Goal: Information Seeking & Learning: Find specific fact

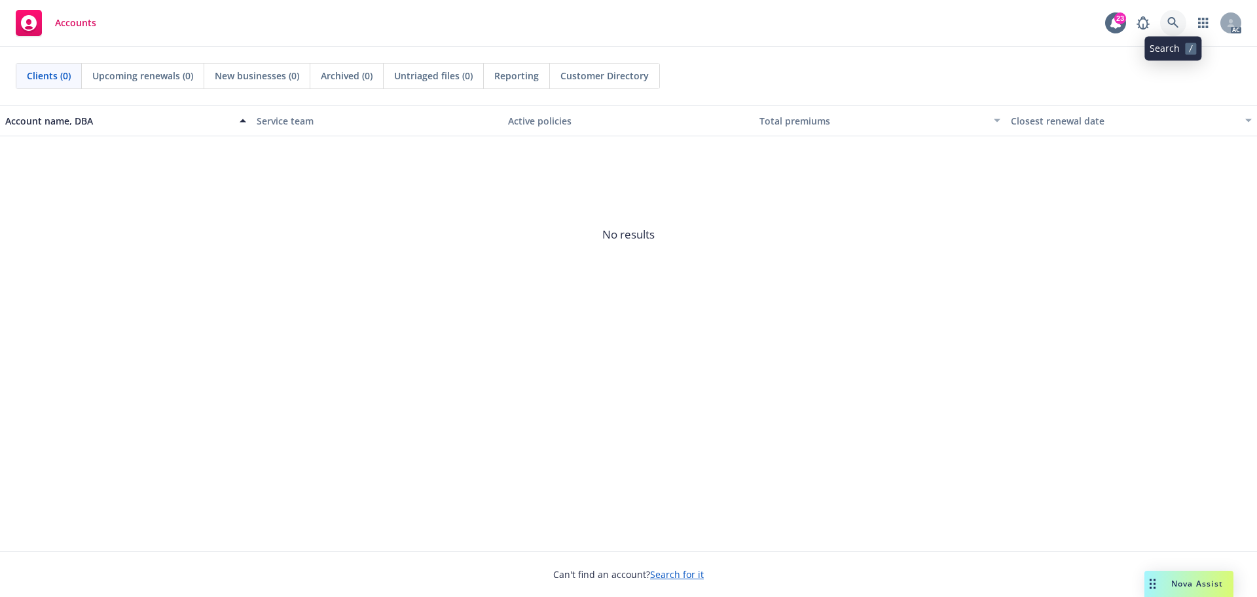
click at [1176, 16] on link at bounding box center [1173, 23] width 26 height 26
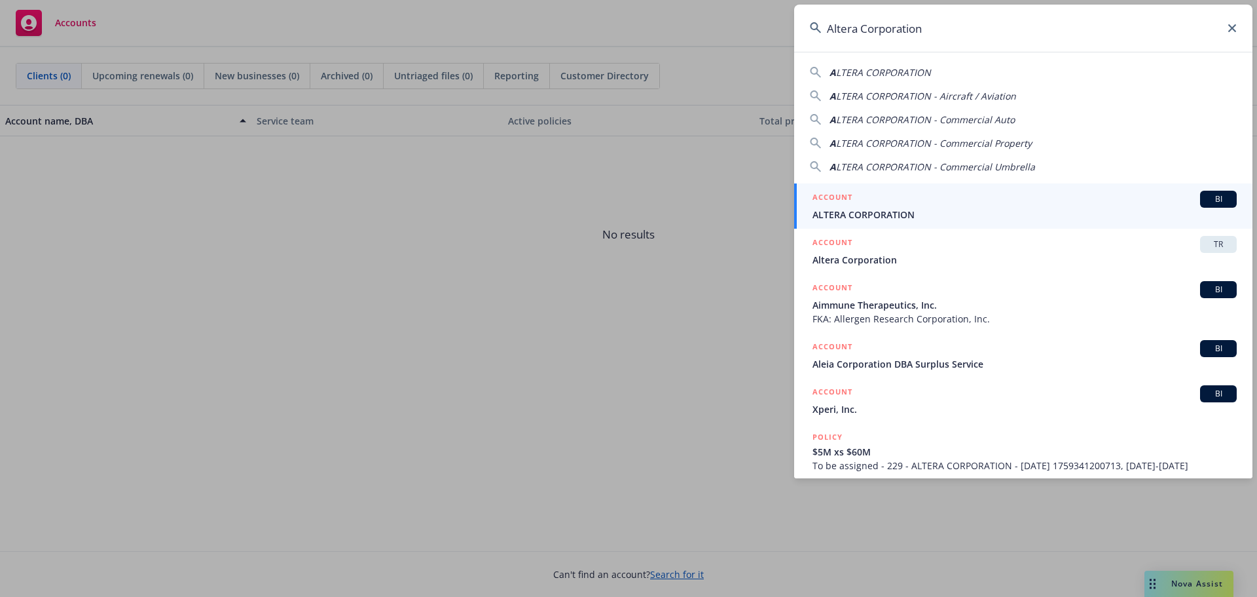
type input "Altera Corporation"
drag, startPoint x: 936, startPoint y: 204, endPoint x: 923, endPoint y: 201, distance: 14.1
click at [935, 205] on div "ACCOUNT BI" at bounding box center [1025, 199] width 424 height 17
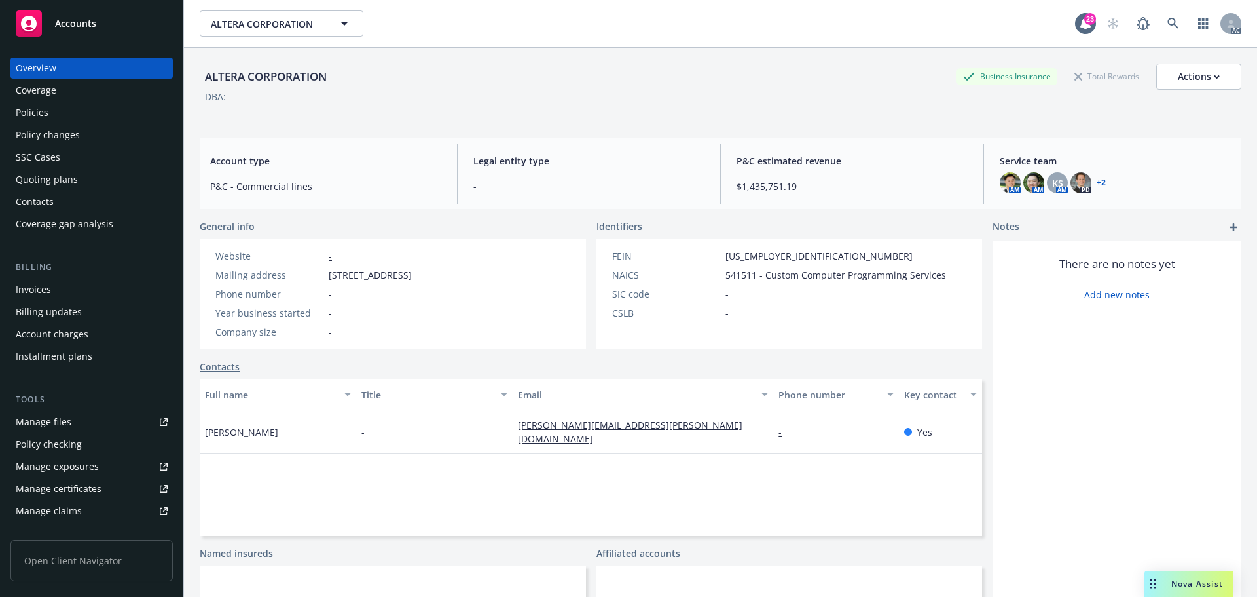
click at [141, 107] on div "Policies" at bounding box center [92, 112] width 152 height 21
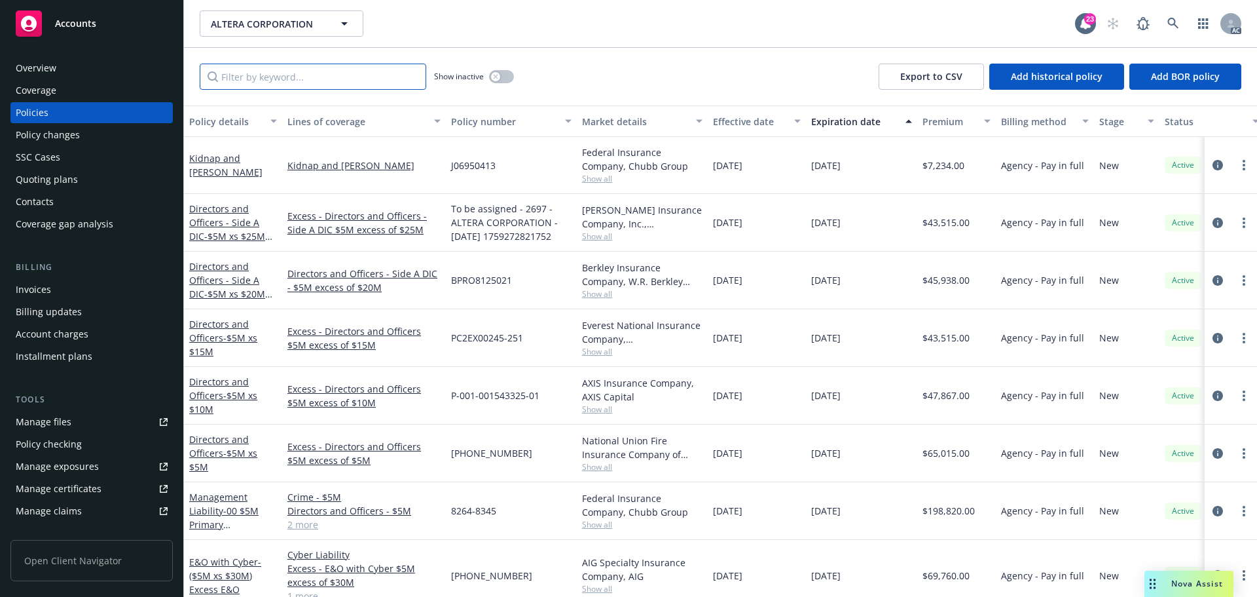
click at [388, 77] on input "Filter by keyword..." at bounding box center [313, 77] width 227 height 26
paste input "130016335"
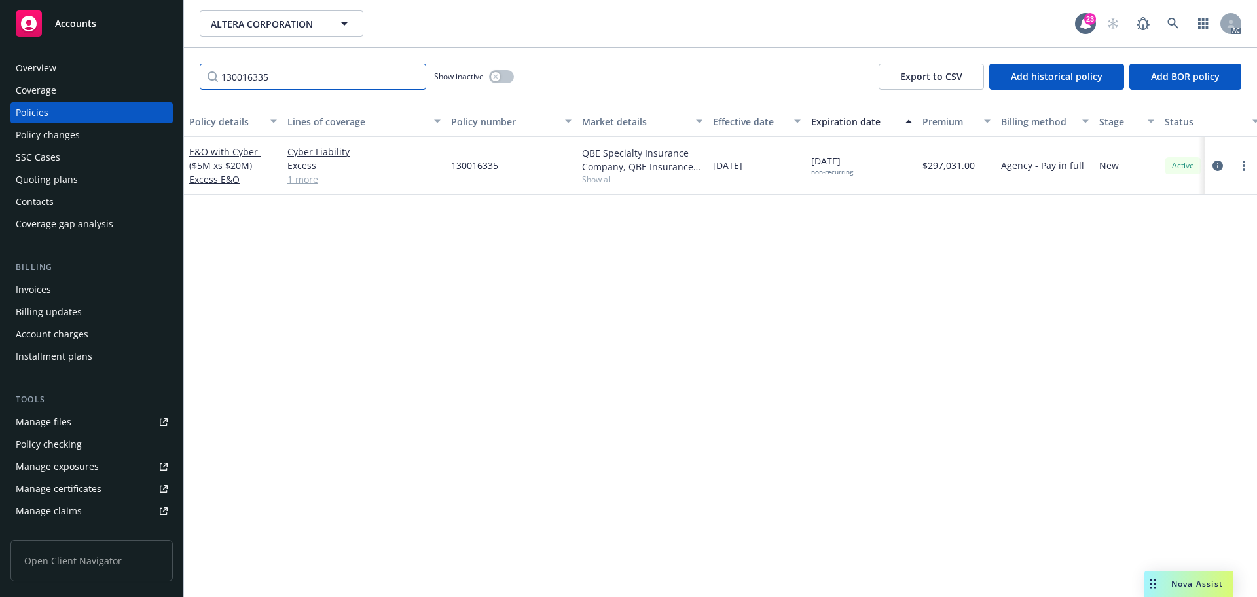
click at [319, 79] on input "130016335" at bounding box center [313, 77] width 227 height 26
paste input "0433"
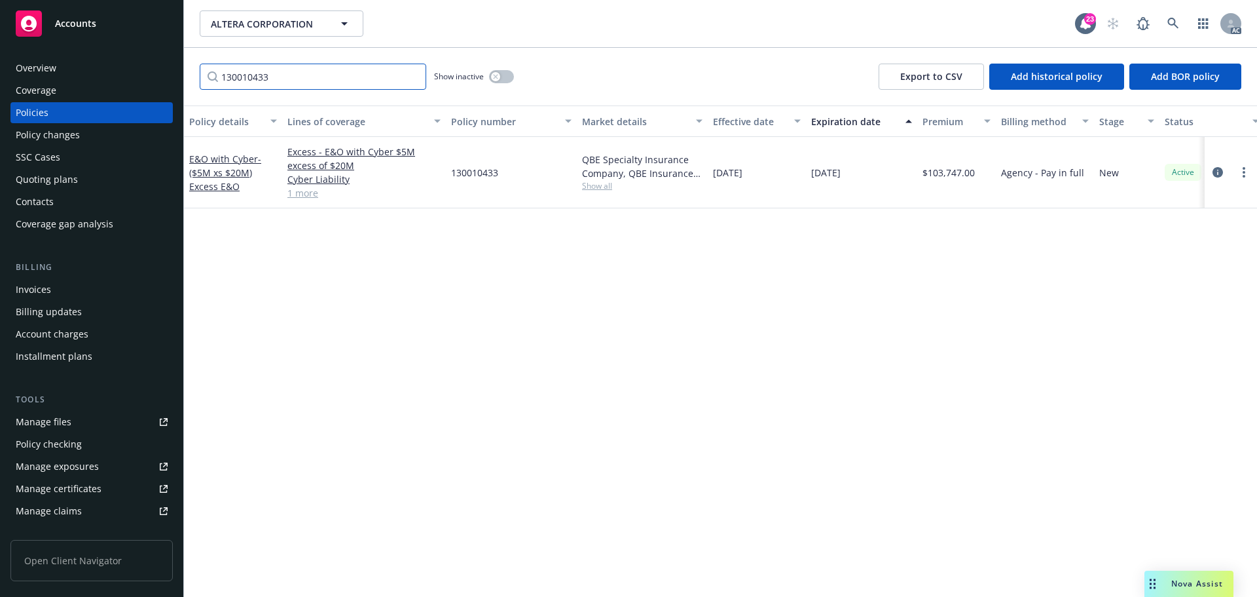
type input "130010433"
click at [1177, 10] on div "ALTERA CORPORATION ALTERA CORPORATION 23 AC" at bounding box center [720, 23] width 1073 height 47
click at [1176, 13] on link at bounding box center [1173, 23] width 26 height 26
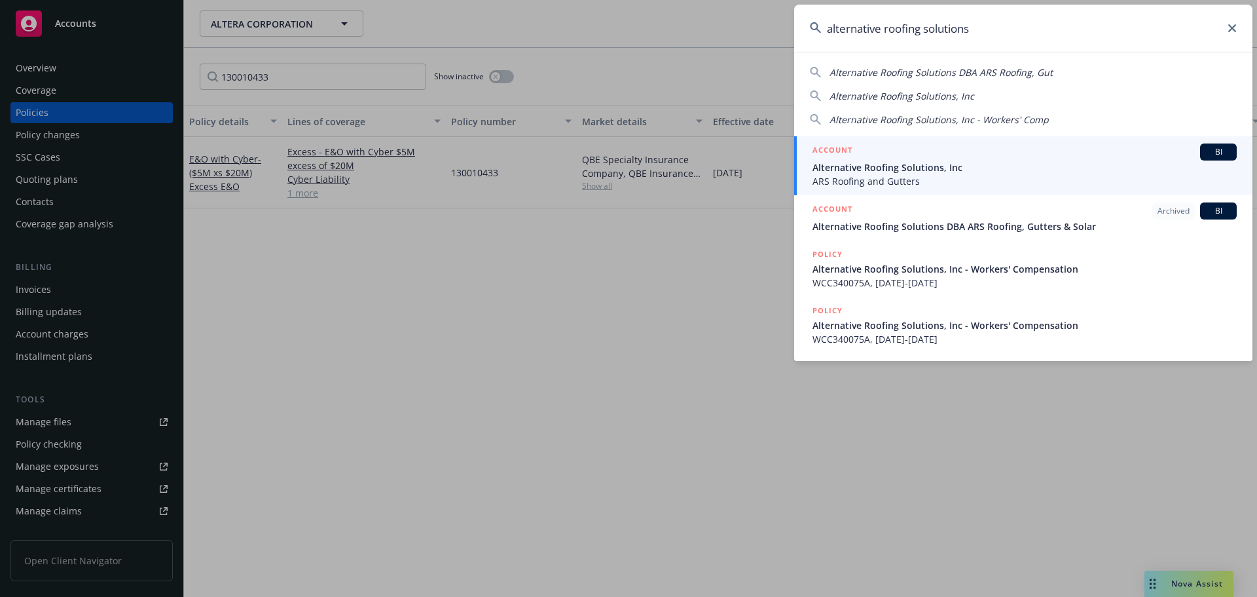
type input "alternative roofing solutions"
click at [889, 151] on div "ACCOUNT BI" at bounding box center [1025, 151] width 424 height 17
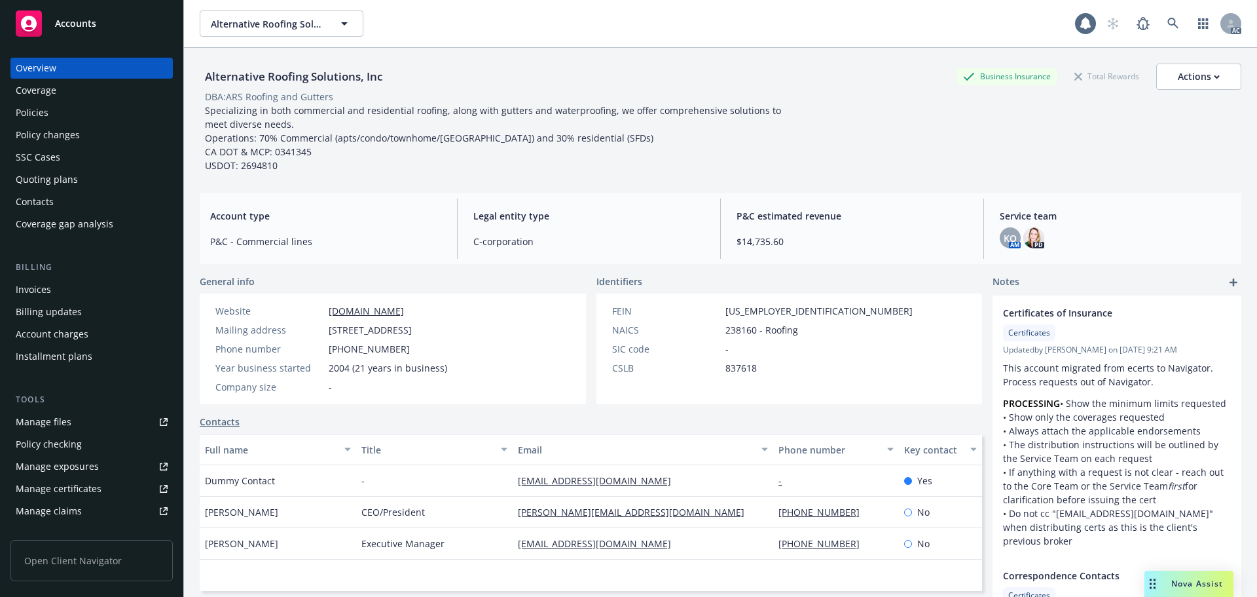
click at [107, 120] on div "Policies" at bounding box center [92, 112] width 152 height 21
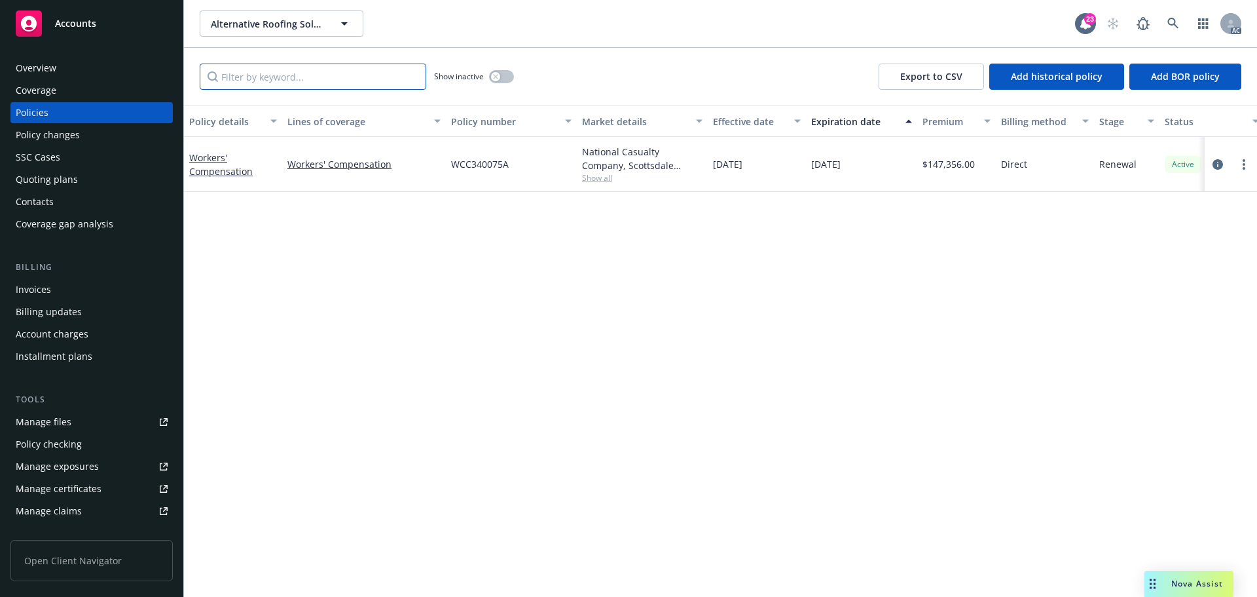
click at [261, 79] on input "Filter by keyword..." at bounding box center [313, 77] width 227 height 26
paste input "WCC340075A"
type input "WCC340075A"
drag, startPoint x: 495, startPoint y: 78, endPoint x: 514, endPoint y: 136, distance: 61.3
click at [495, 78] on icon "button" at bounding box center [495, 76] width 5 height 5
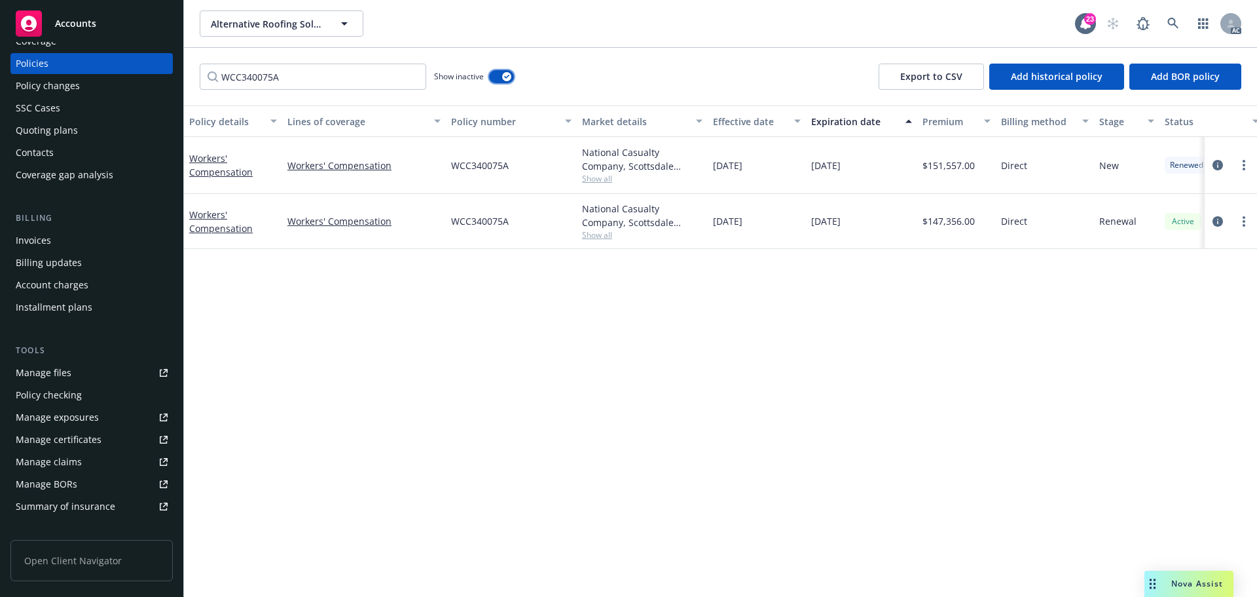
scroll to position [257, 0]
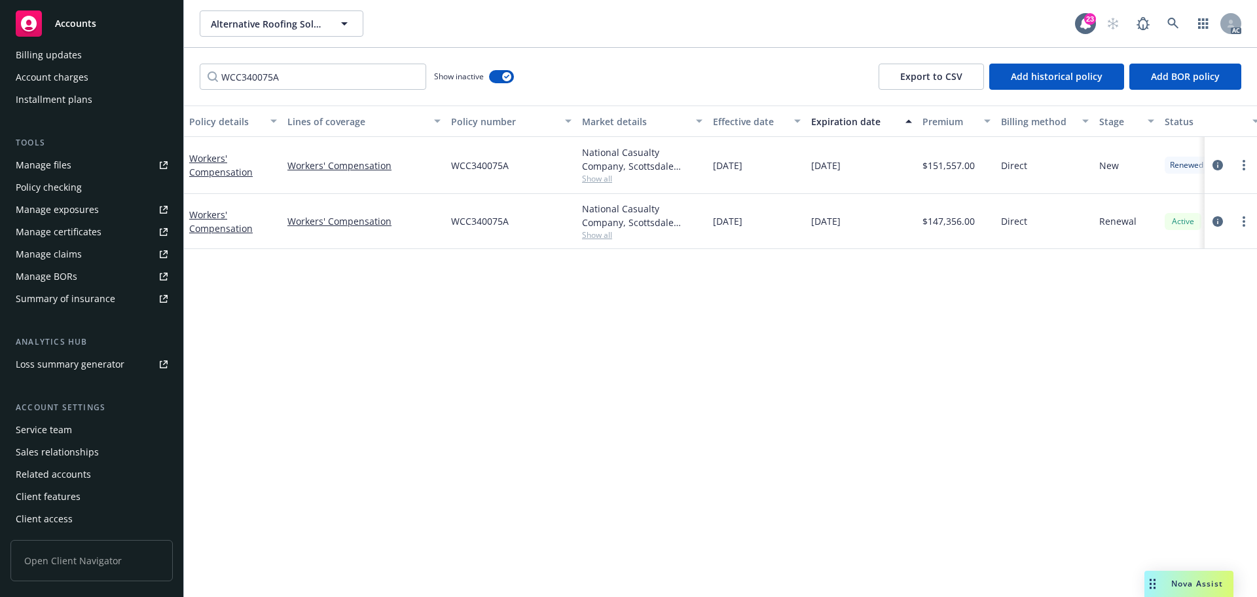
click at [484, 217] on span "WCC340075A" at bounding box center [480, 221] width 58 height 14
click at [483, 217] on span "WCC340075A" at bounding box center [480, 221] width 58 height 14
click at [1231, 221] on div at bounding box center [1231, 221] width 42 height 16
click at [1225, 221] on link "circleInformation" at bounding box center [1218, 221] width 16 height 16
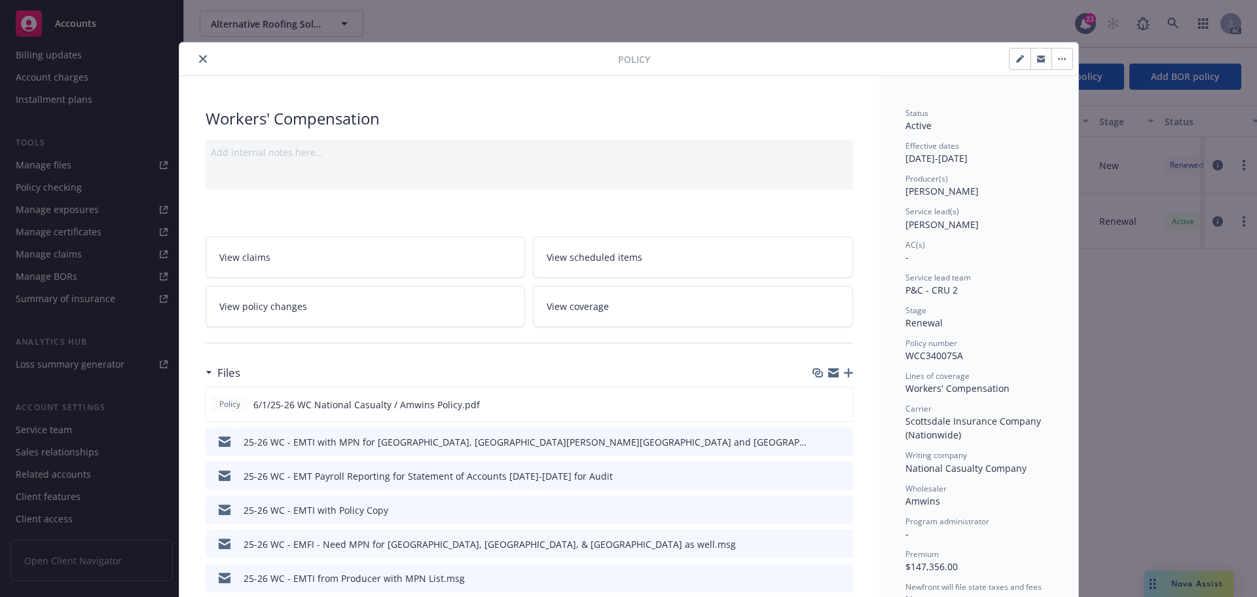
click at [199, 55] on icon "close" at bounding box center [203, 59] width 8 height 8
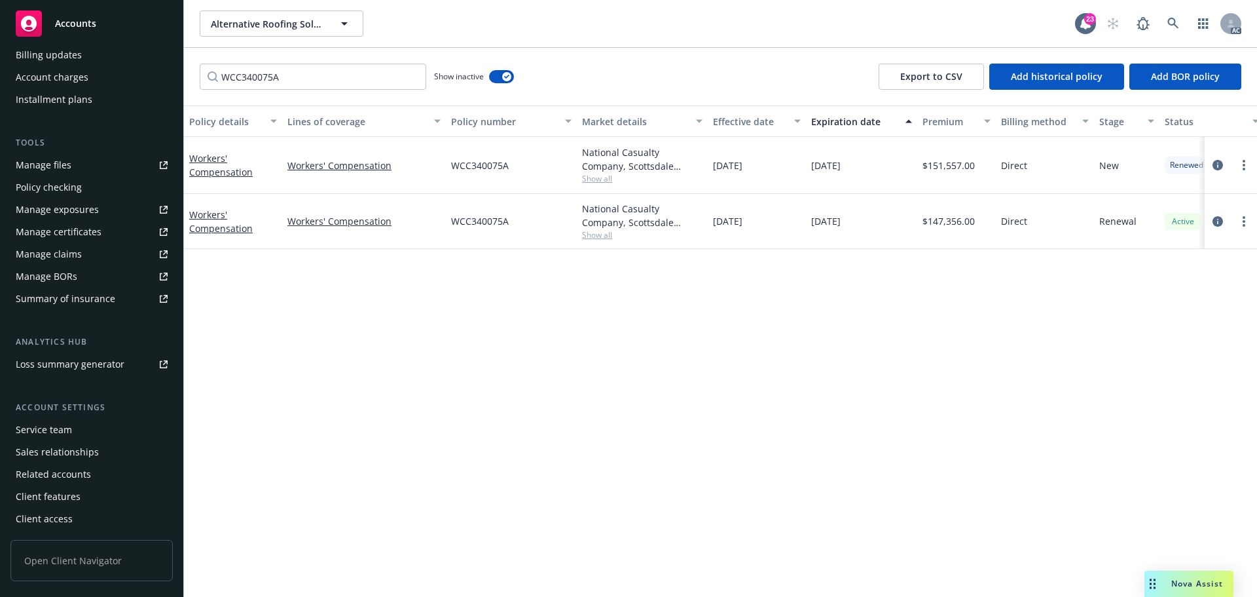
click at [71, 432] on div "Service team" at bounding box center [92, 429] width 152 height 21
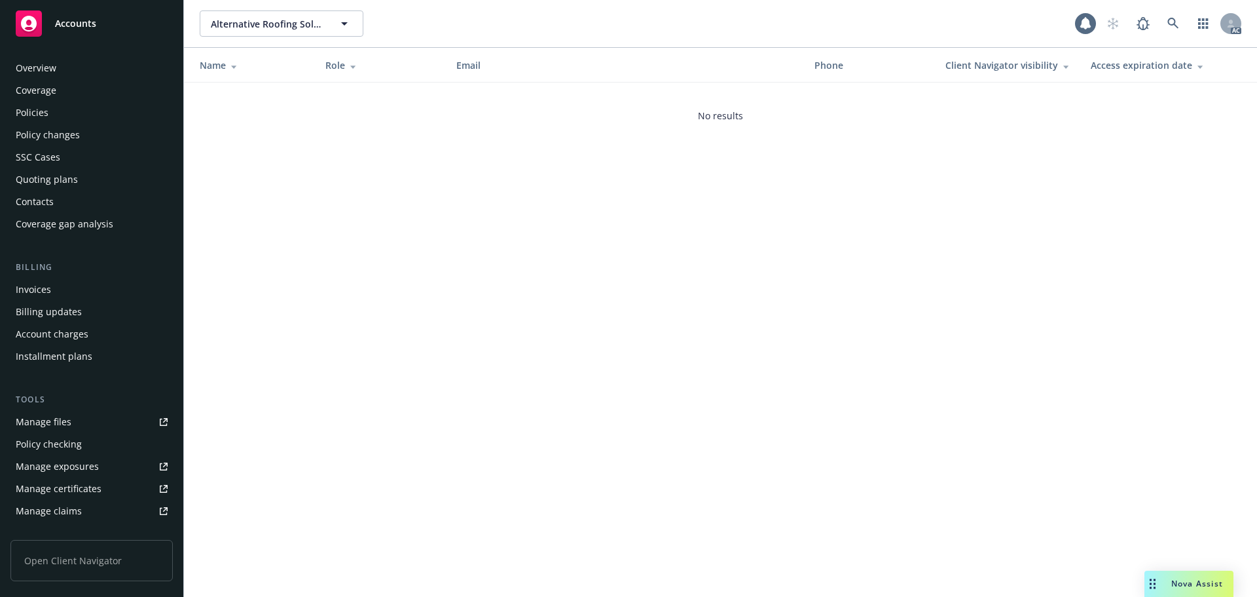
scroll to position [257, 0]
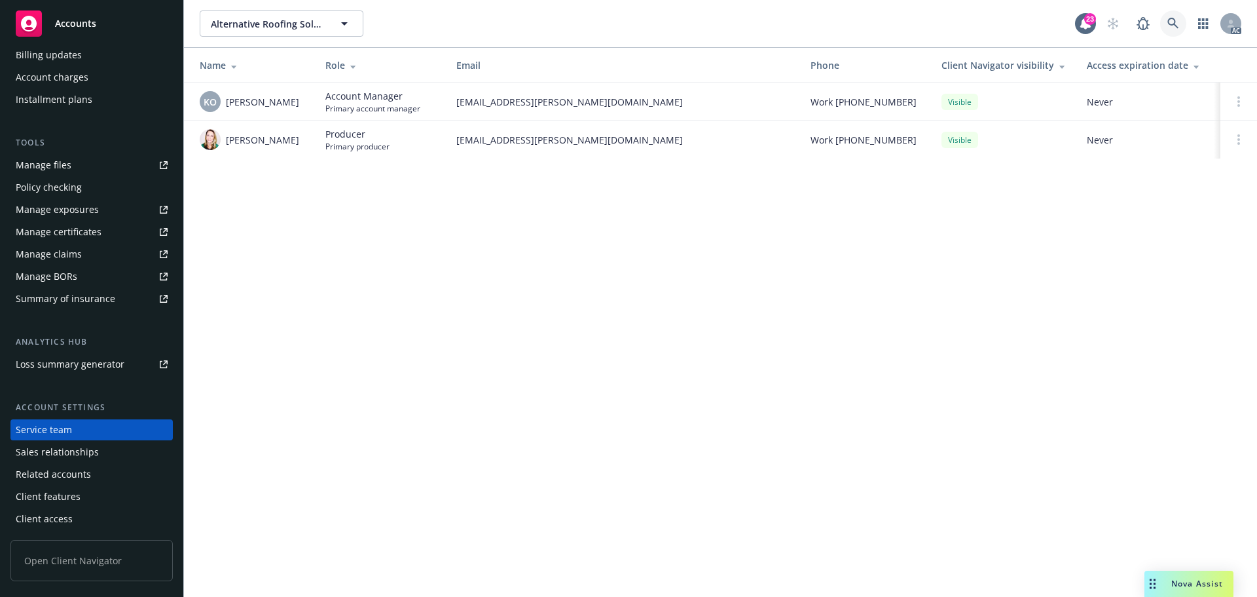
click at [1170, 10] on link at bounding box center [1173, 23] width 26 height 26
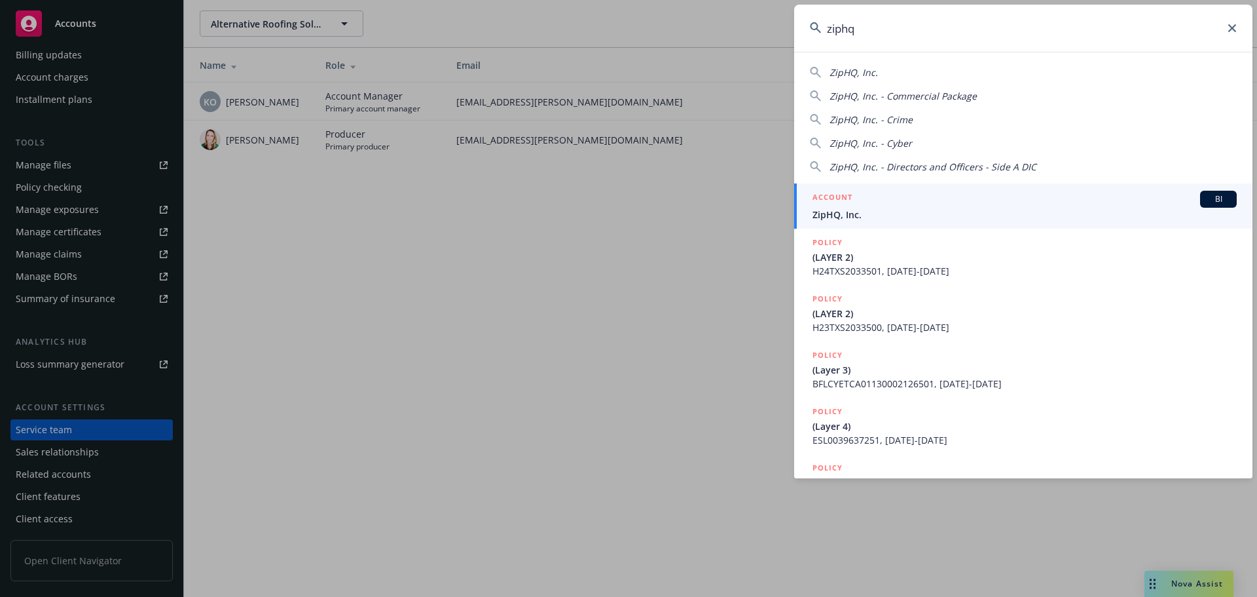
type input "ziphq"
click at [1031, 198] on div "ACCOUNT BI" at bounding box center [1025, 199] width 424 height 17
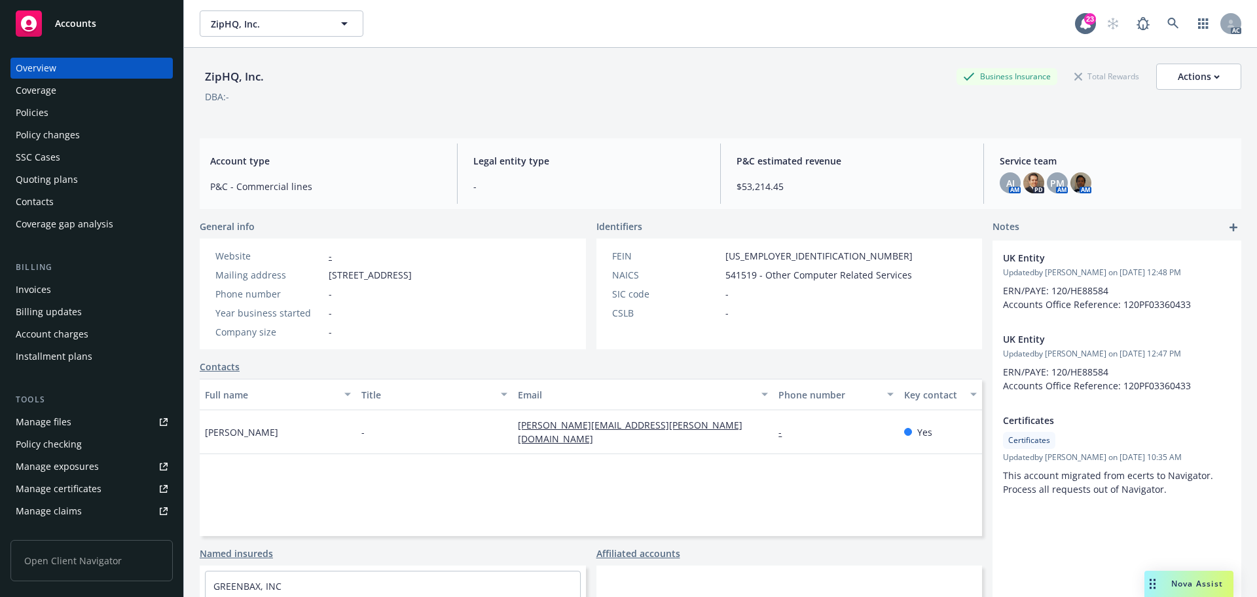
click at [38, 117] on div "Policies" at bounding box center [32, 112] width 33 height 21
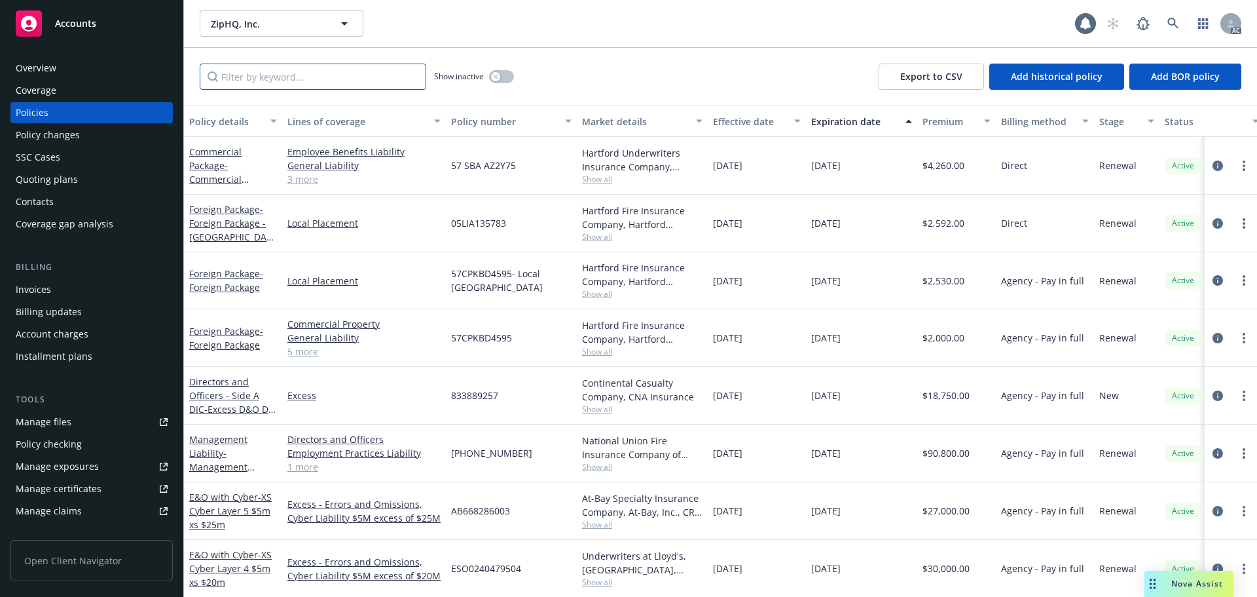
click at [322, 85] on input "Filter by keyword..." at bounding box center [313, 77] width 227 height 26
paste input "V36BB9250201"
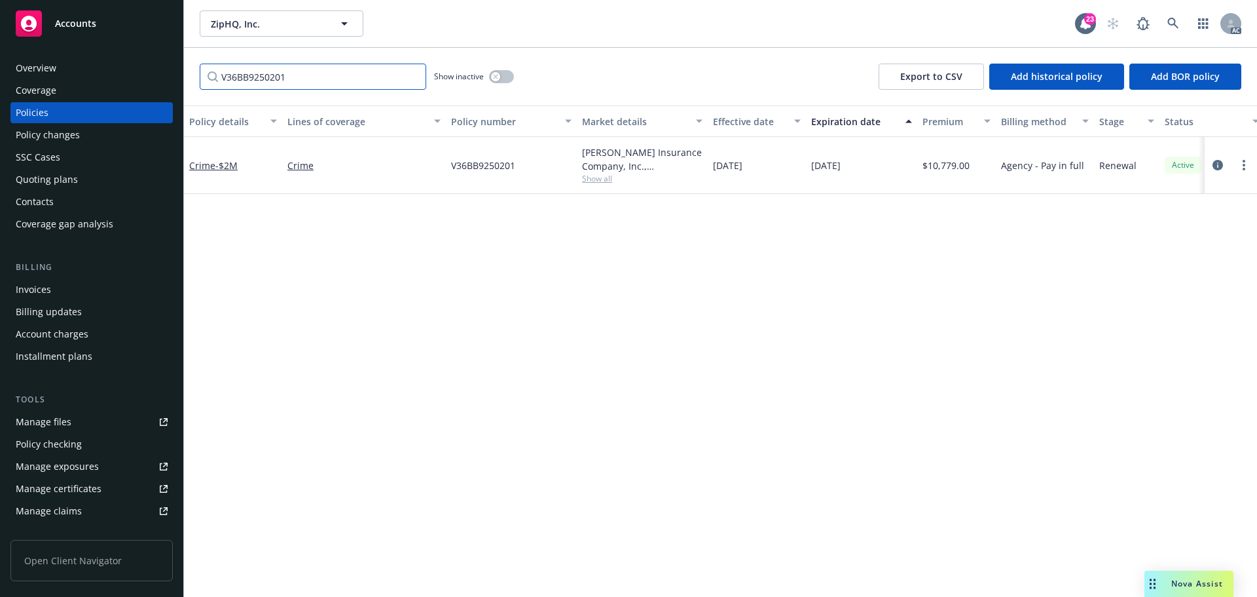
type input "V36BB9250201"
drag, startPoint x: 1217, startPoint y: 162, endPoint x: 1094, endPoint y: 286, distance: 174.1
click at [1217, 162] on icon "circleInformation" at bounding box center [1218, 165] width 10 height 10
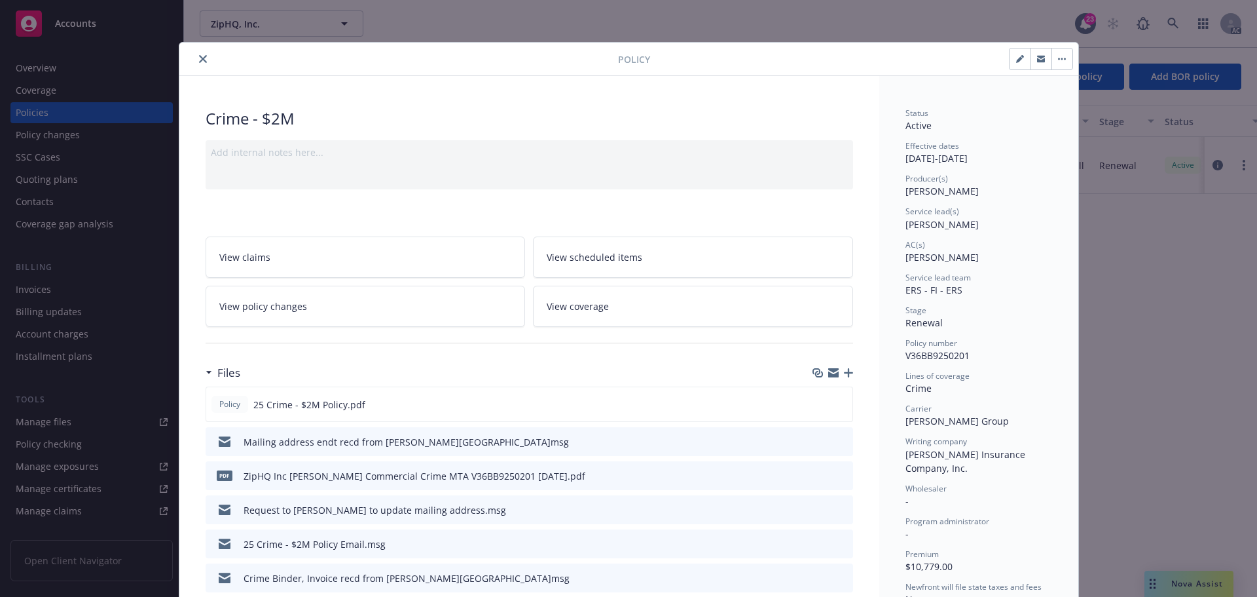
click at [204, 61] on div at bounding box center [402, 59] width 434 height 16
click at [199, 59] on icon "close" at bounding box center [203, 59] width 8 height 8
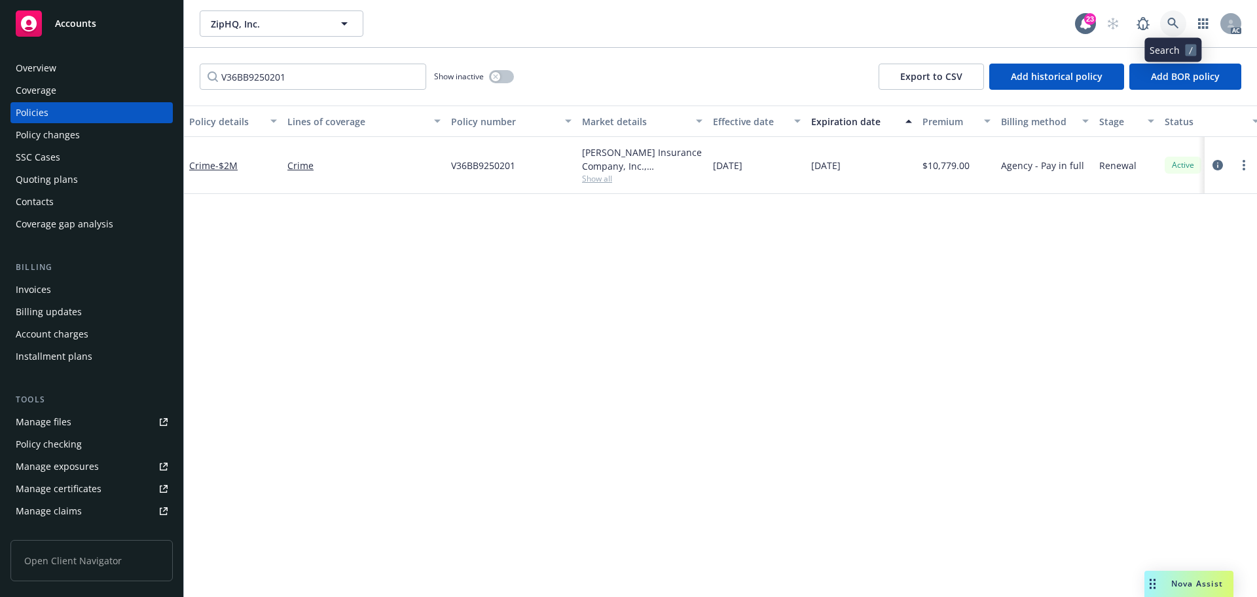
click at [1177, 26] on icon at bounding box center [1174, 24] width 12 height 12
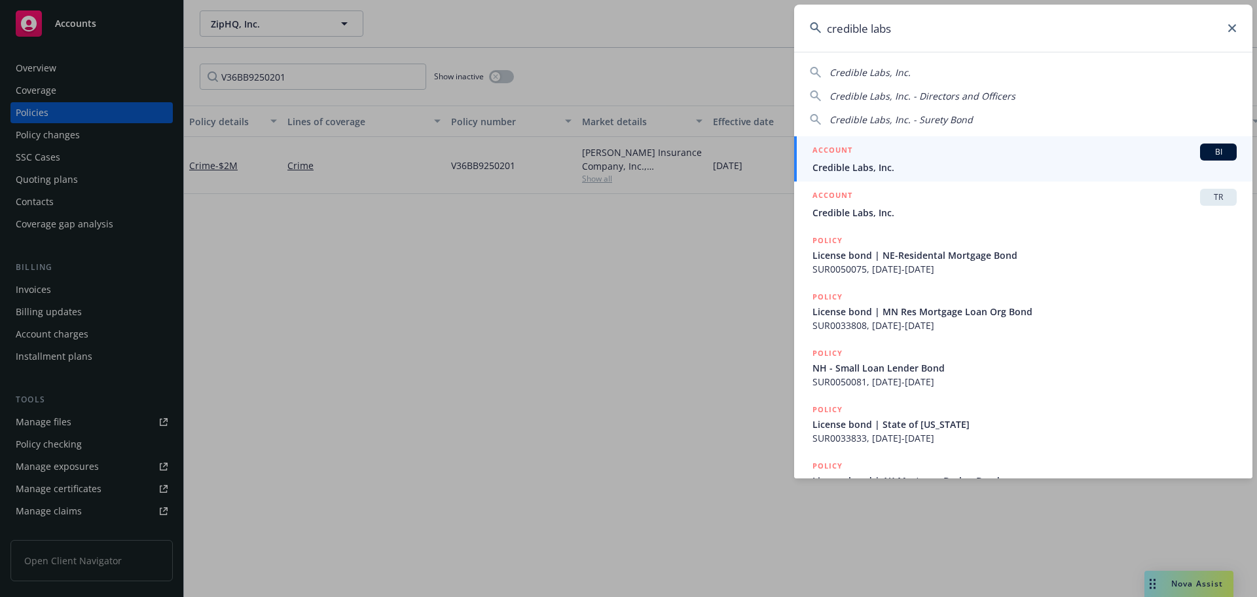
type input "credible labs"
click at [996, 170] on span "Credible Labs, Inc." at bounding box center [1025, 167] width 424 height 14
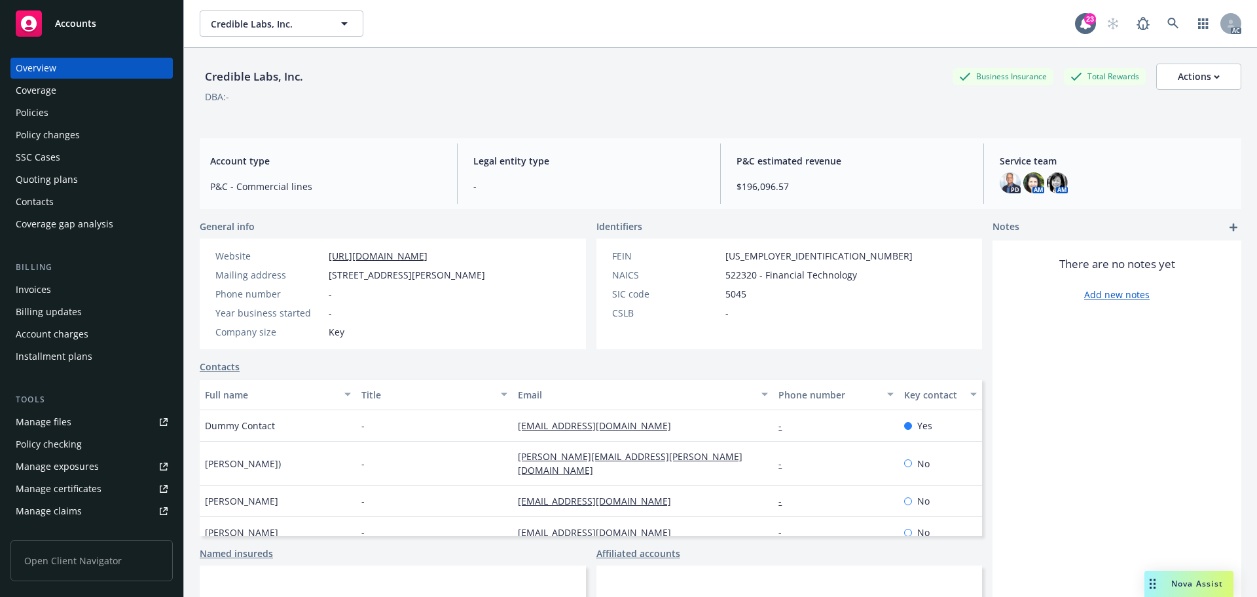
click at [395, 257] on link "[URL][DOMAIN_NAME]" at bounding box center [378, 256] width 99 height 12
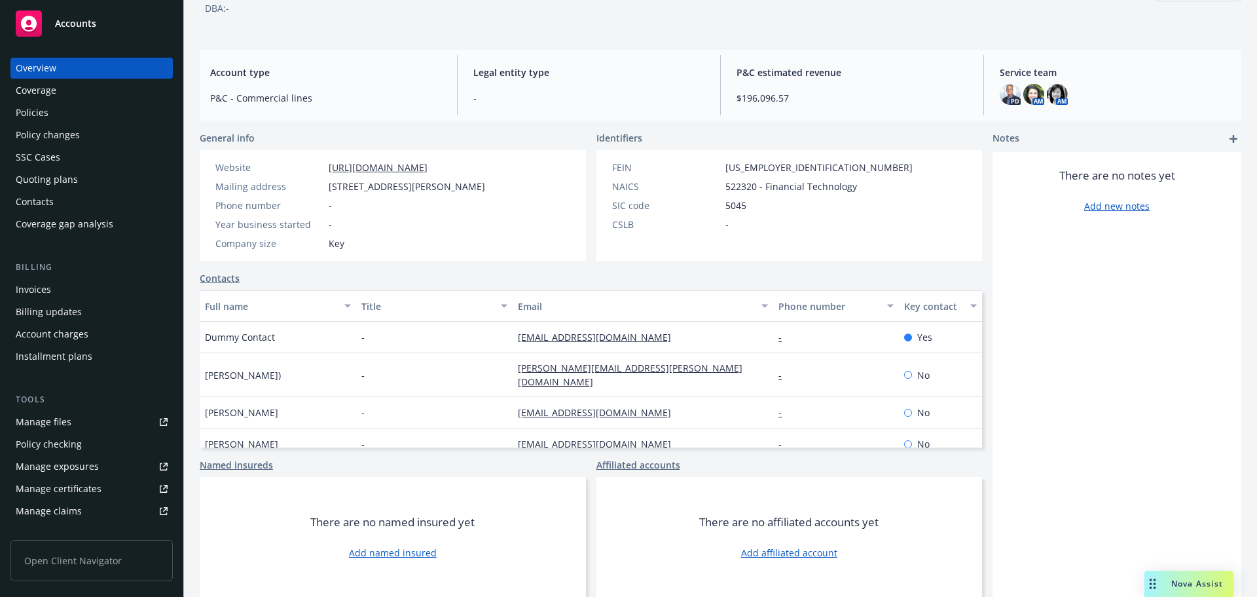
click at [57, 59] on div "Overview" at bounding box center [92, 68] width 152 height 21
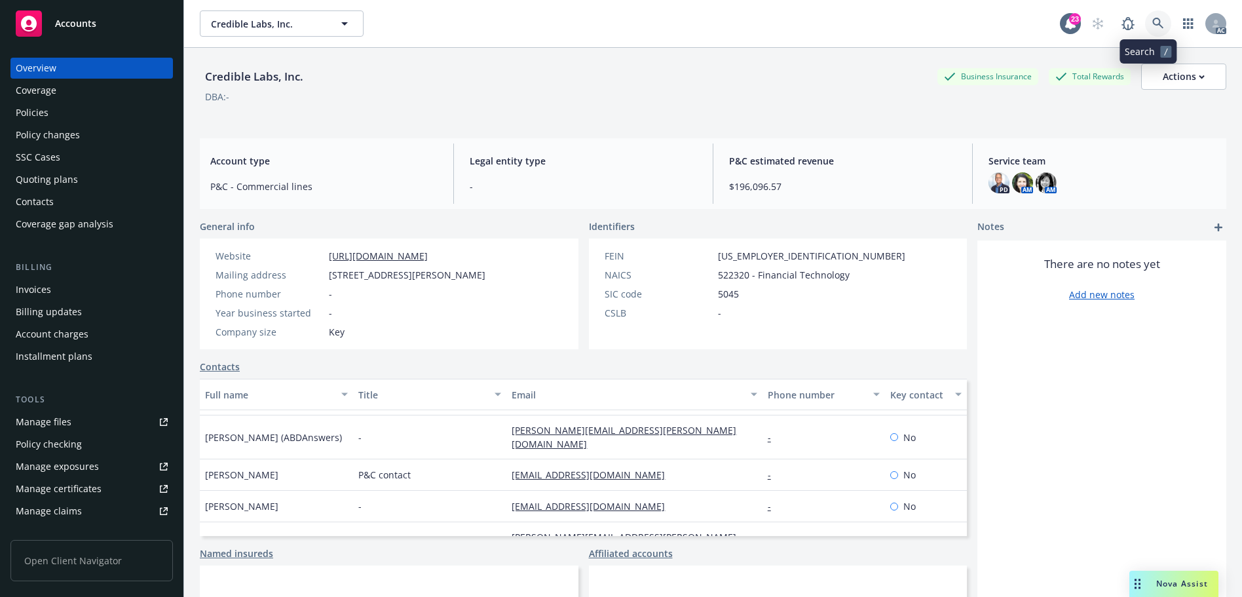
click at [1145, 22] on link at bounding box center [1158, 23] width 26 height 26
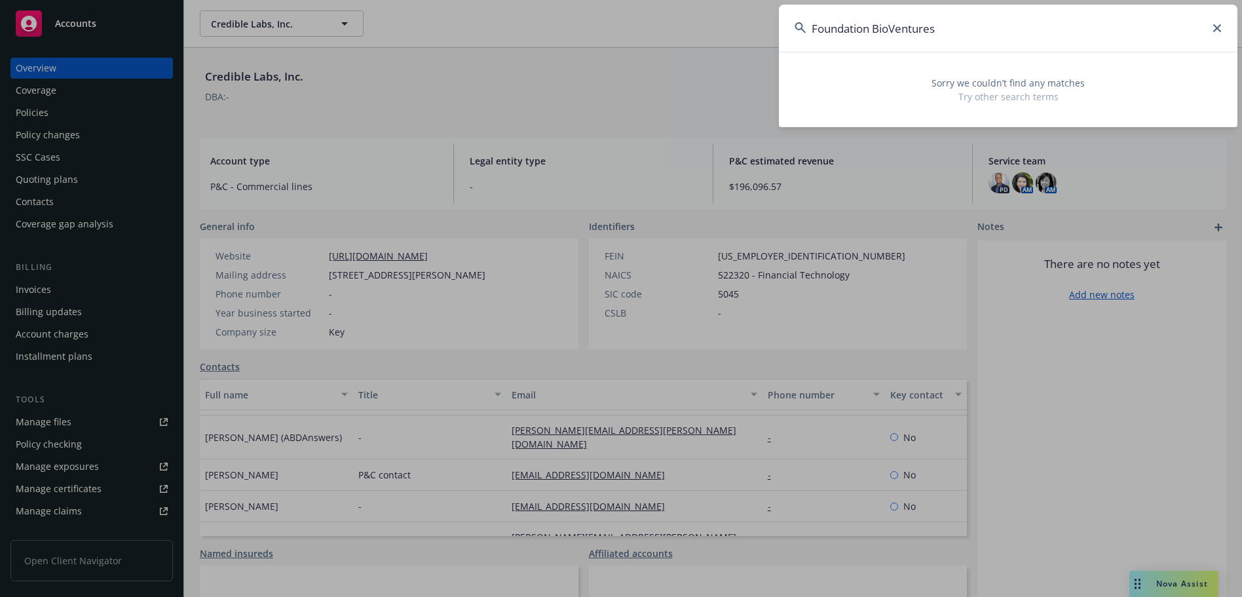
drag, startPoint x: 958, startPoint y: 33, endPoint x: 720, endPoint y: 43, distance: 238.5
click at [720, 45] on div "Foundation BioVentures Sorry we couldn’t find any matches Try other search terms" at bounding box center [621, 298] width 1242 height 597
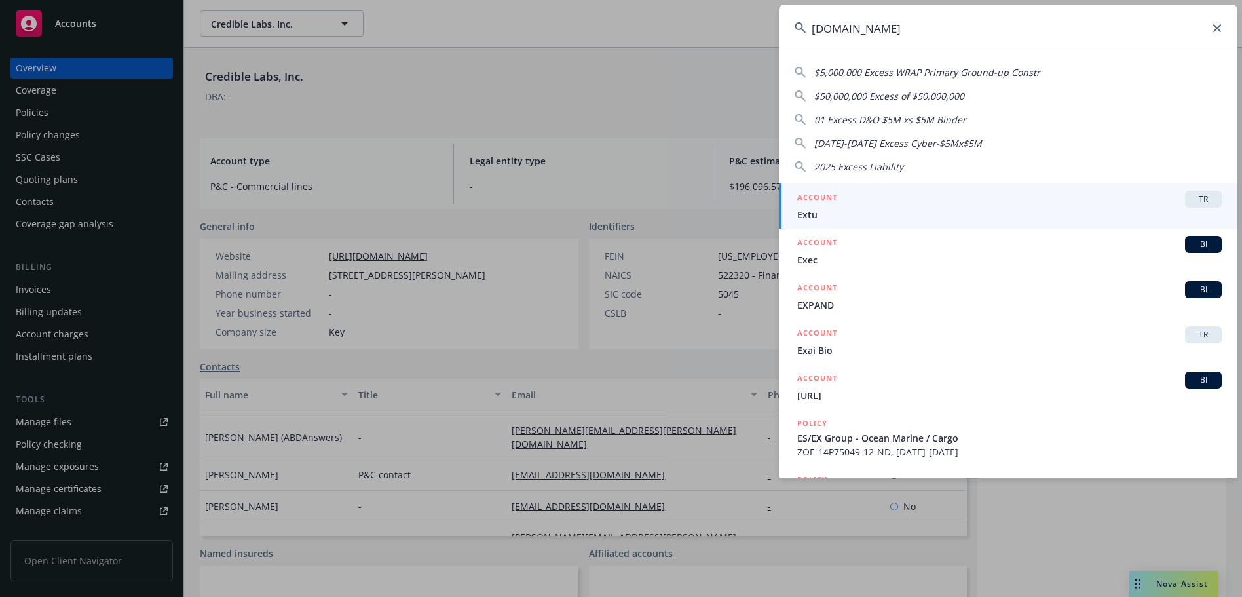
type input "[DOMAIN_NAME]"
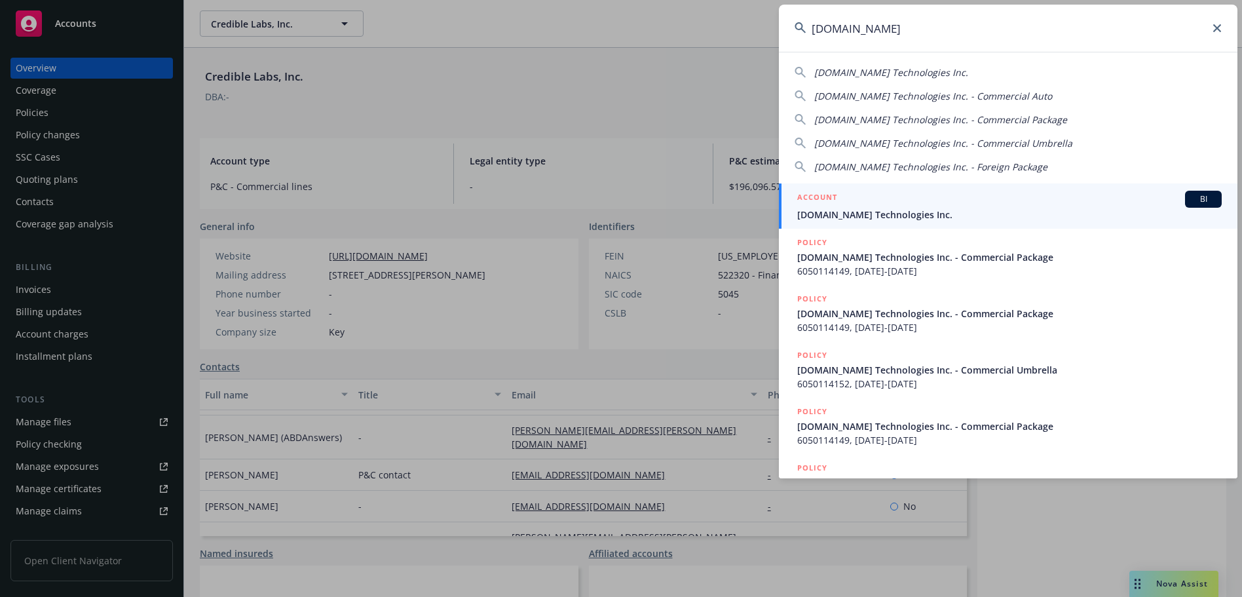
click at [866, 202] on div "ACCOUNT BI" at bounding box center [1009, 199] width 424 height 17
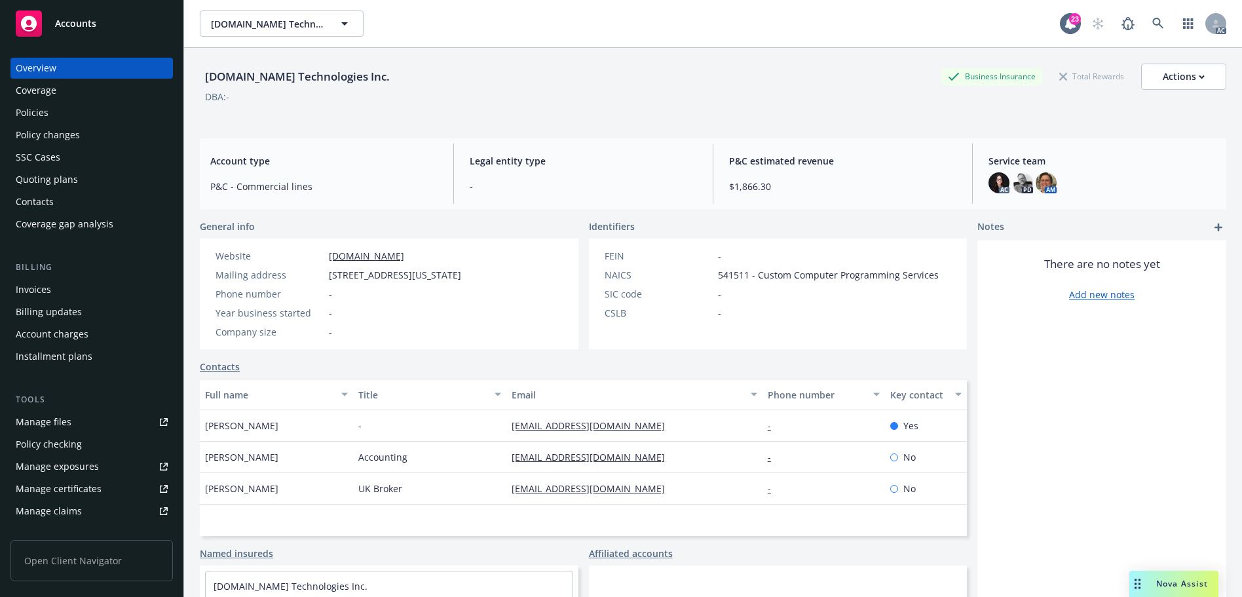
click at [41, 106] on div "Policies" at bounding box center [32, 112] width 33 height 21
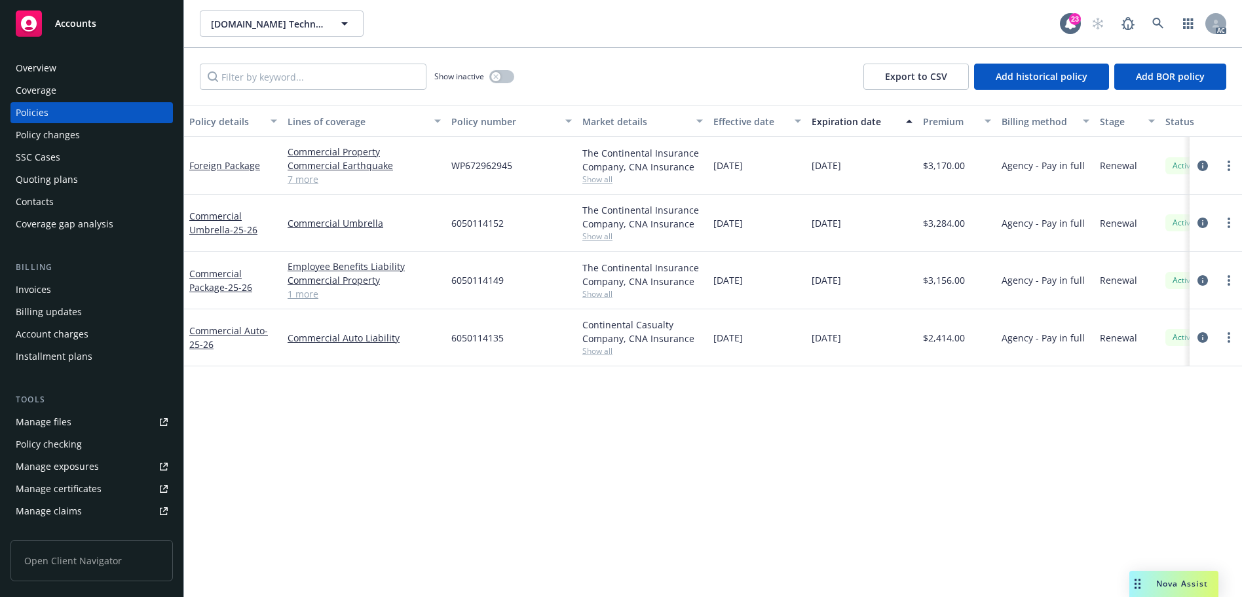
click at [49, 292] on div "Invoices" at bounding box center [33, 289] width 35 height 21
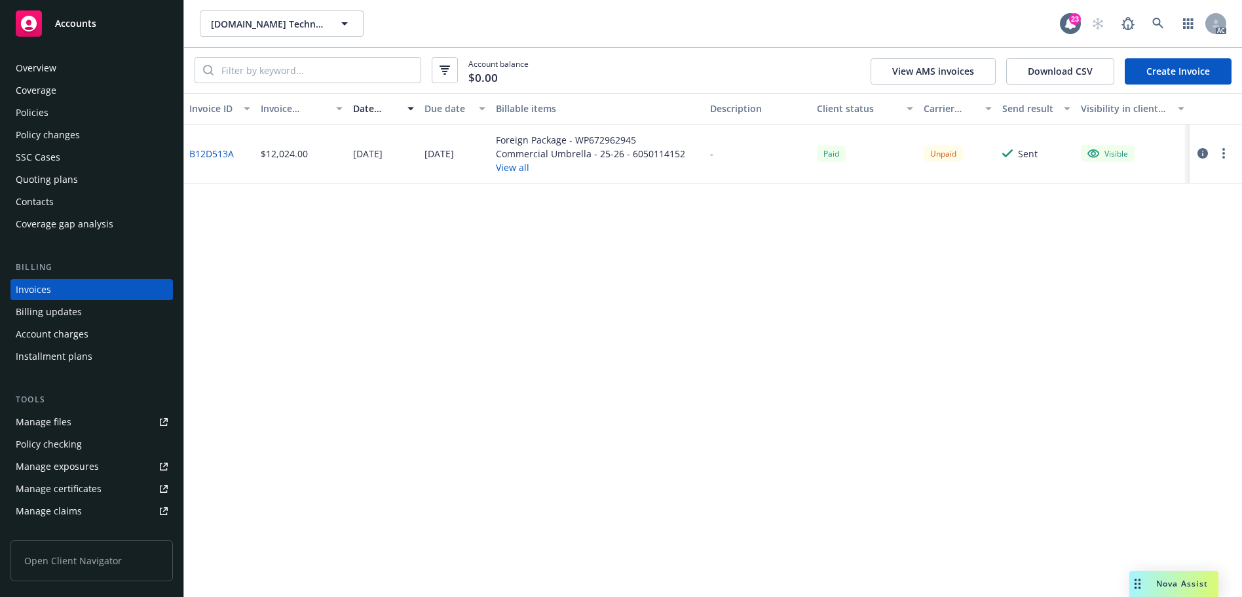
click at [196, 152] on link "B12D513A" at bounding box center [211, 154] width 45 height 14
click at [1150, 27] on link at bounding box center [1158, 23] width 26 height 26
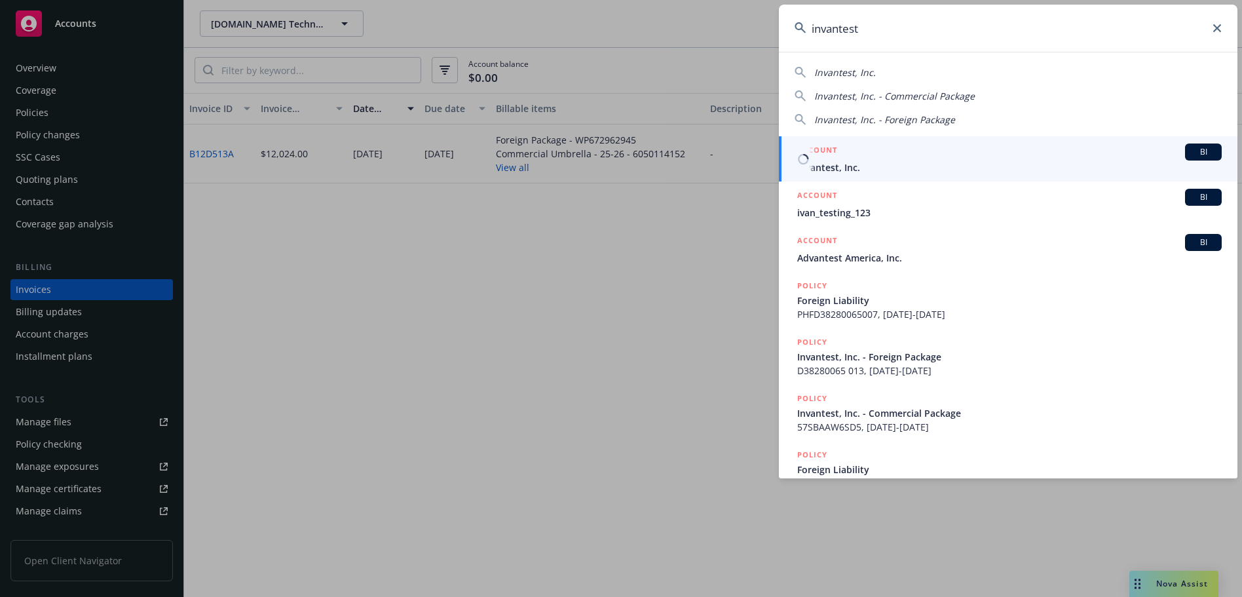
type input "invantest"
click at [1045, 155] on div "ACCOUNT BI" at bounding box center [1009, 151] width 424 height 17
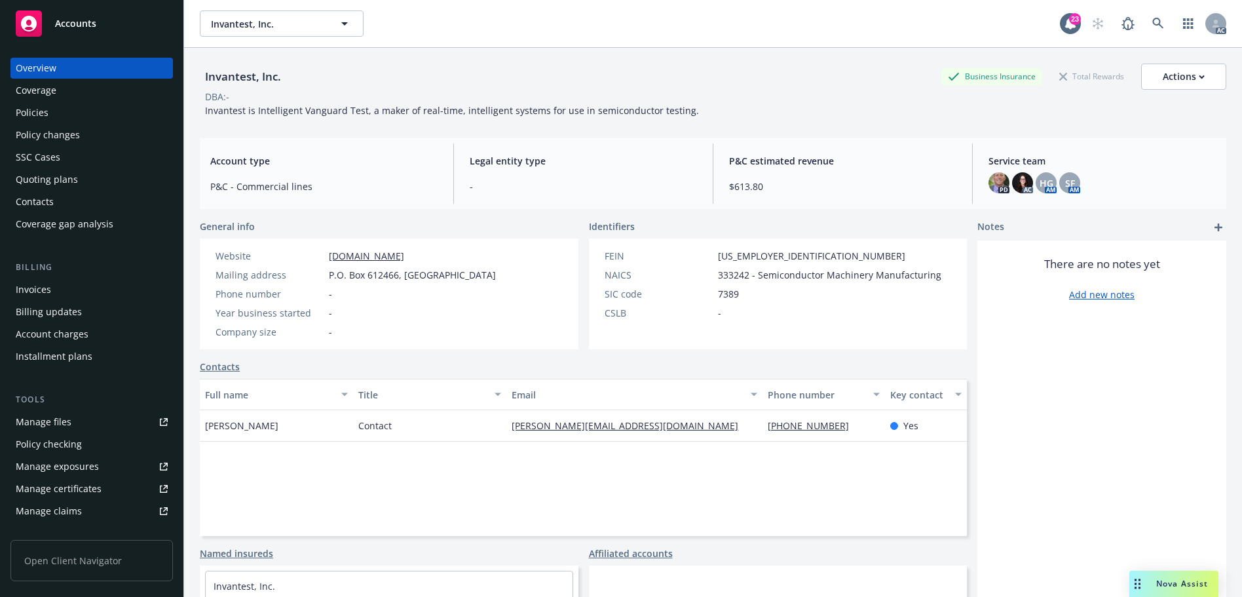
click at [54, 289] on div "Invoices" at bounding box center [92, 289] width 152 height 21
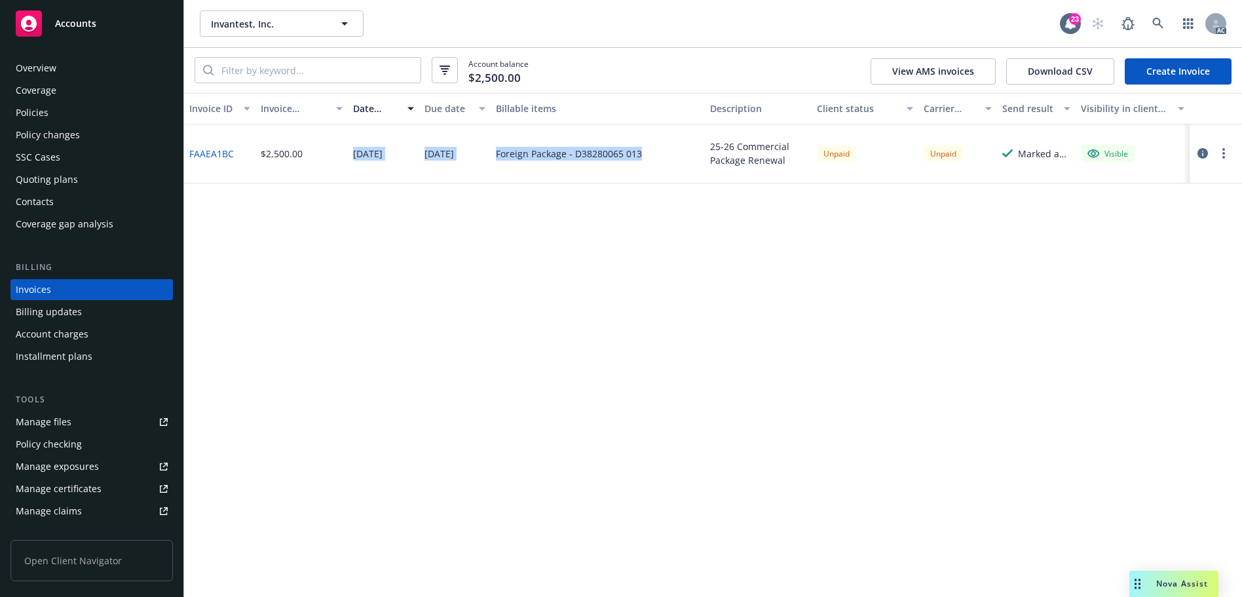
drag, startPoint x: 642, startPoint y: 151, endPoint x: 328, endPoint y: 164, distance: 314.6
click at [328, 164] on div "FAAEA1BC $2,500.00 [DATE] [DATE] Foreign Package - D38280065 [PHONE_NUMBER] Com…" at bounding box center [713, 153] width 1058 height 59
click at [283, 155] on div "$2,500.00" at bounding box center [282, 154] width 42 height 14
click at [604, 248] on div "Invoice ID Invoice amount Date issued Due date Billable items Description Clien…" at bounding box center [713, 345] width 1058 height 504
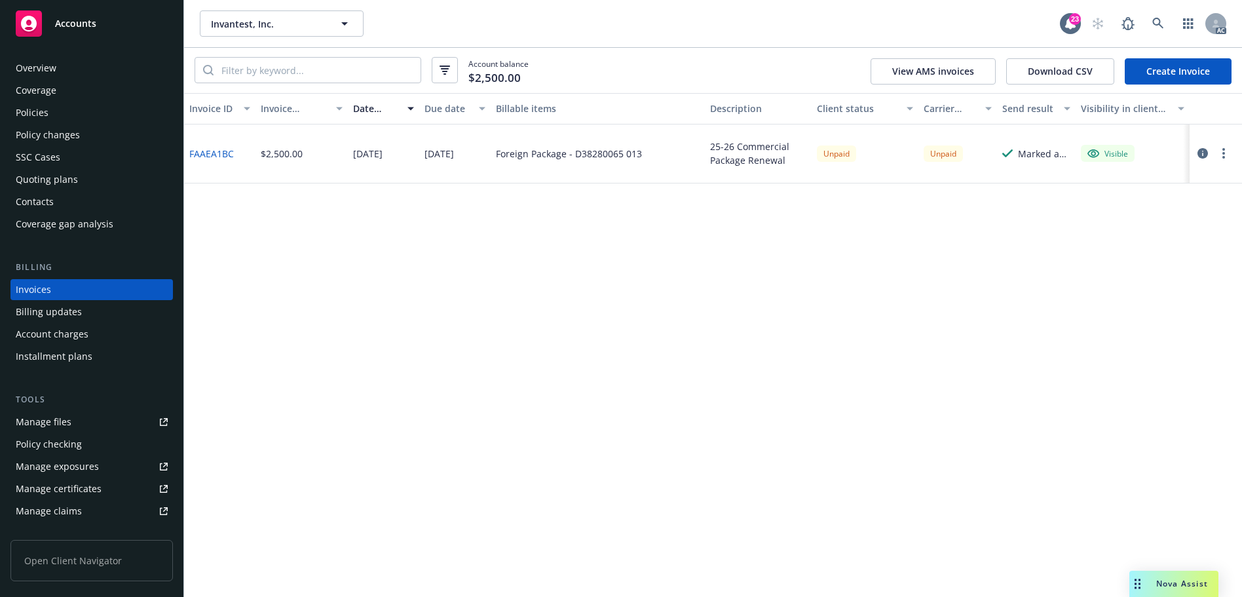
click at [48, 109] on div "Policies" at bounding box center [92, 112] width 152 height 21
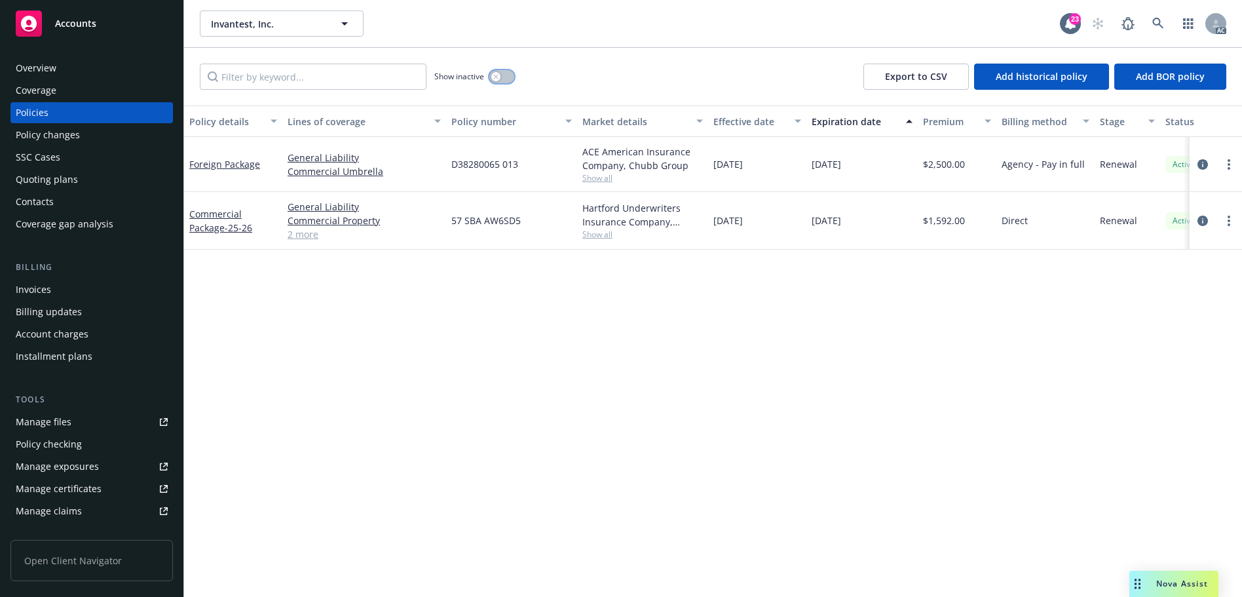
click at [497, 75] on icon "button" at bounding box center [495, 76] width 5 height 5
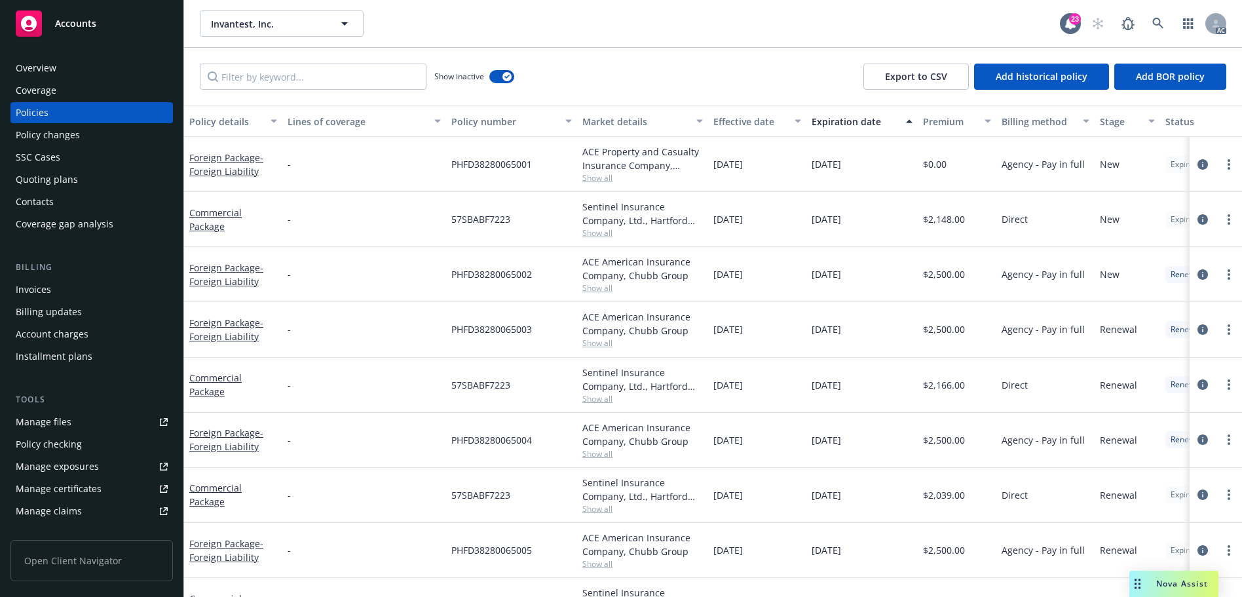
click at [83, 64] on div "Overview" at bounding box center [92, 68] width 152 height 21
